Goal: Transaction & Acquisition: Subscribe to service/newsletter

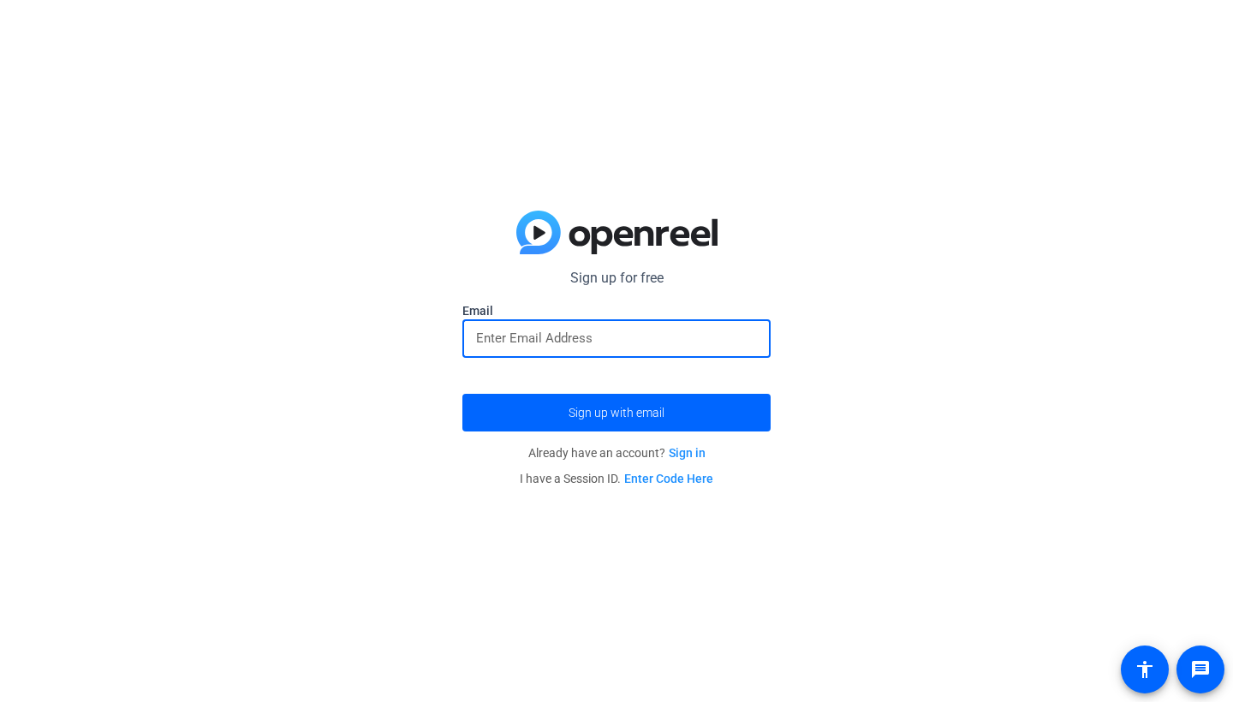
click at [686, 335] on input "email" at bounding box center [616, 338] width 281 height 21
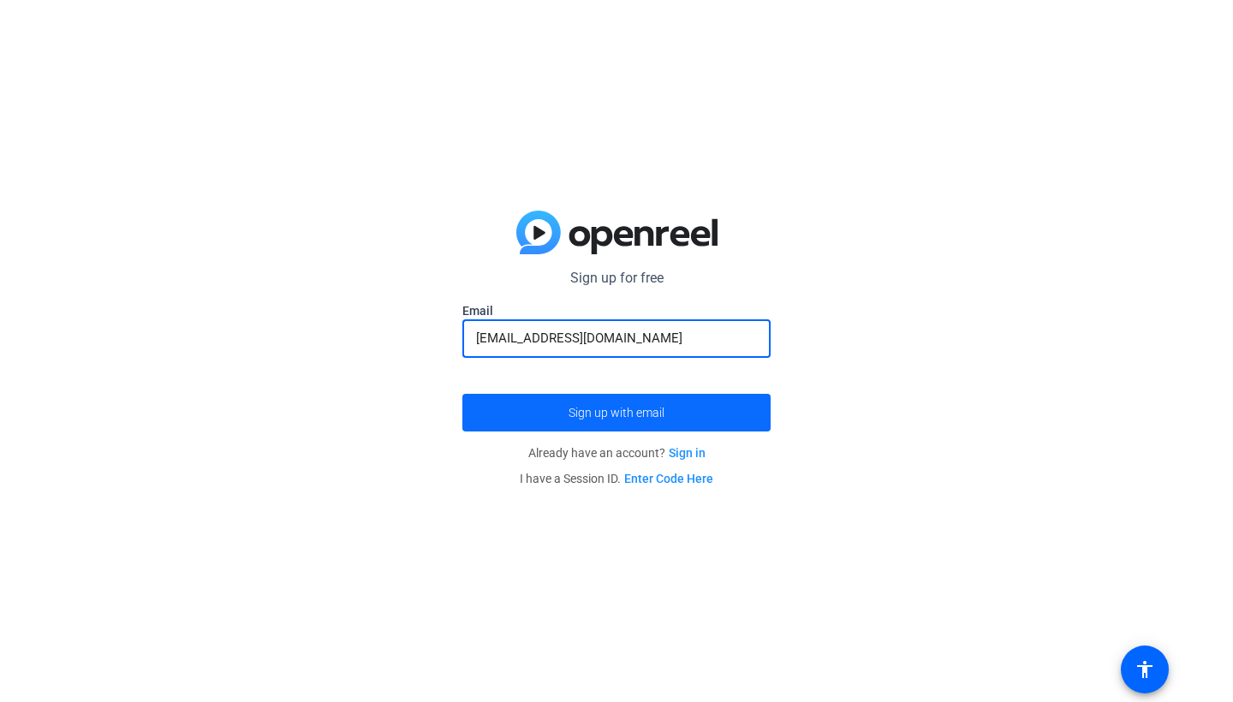
type input "[EMAIL_ADDRESS][DOMAIN_NAME]"
click at [675, 413] on span "submit" at bounding box center [616, 412] width 308 height 41
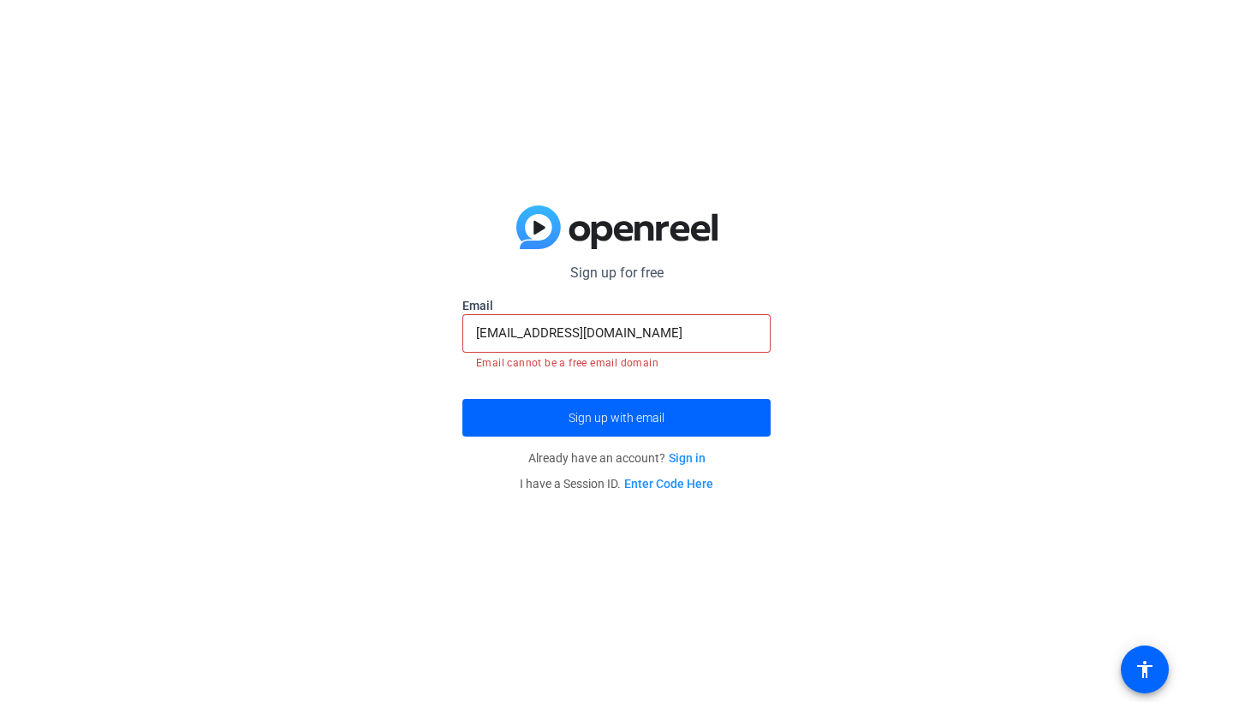
click at [681, 451] on link "Sign in" at bounding box center [687, 458] width 37 height 14
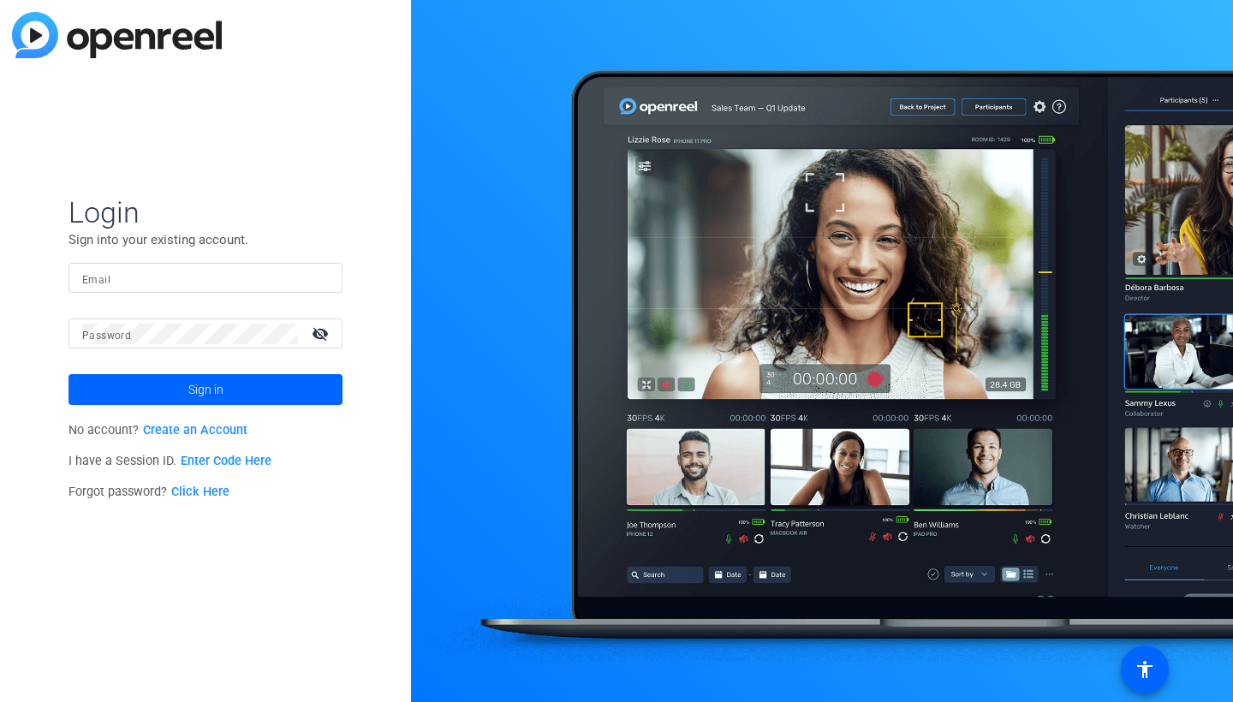
click at [231, 431] on link "Create an Account" at bounding box center [195, 430] width 104 height 15
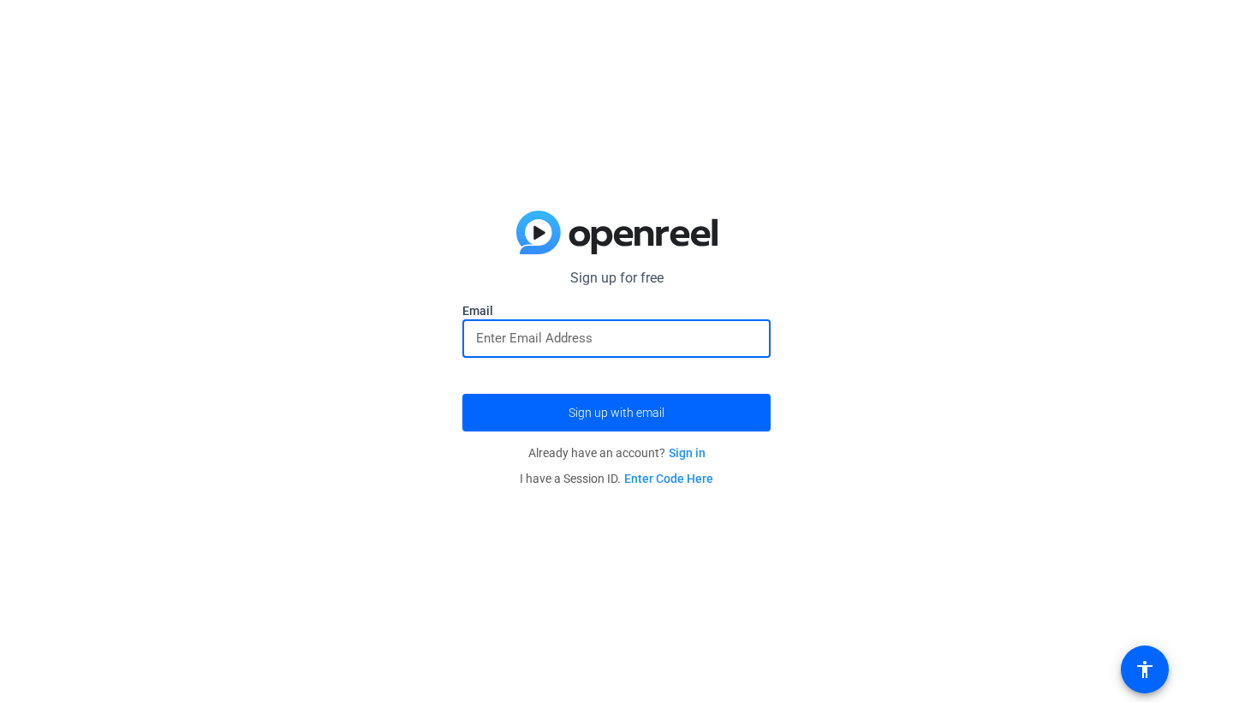
click at [654, 338] on input "email" at bounding box center [616, 338] width 281 height 21
type input "[EMAIL_ADDRESS][DOMAIN_NAME]"
click at [616, 413] on button "Sign up with email" at bounding box center [616, 413] width 308 height 38
